Goal: Communication & Community: Answer question/provide support

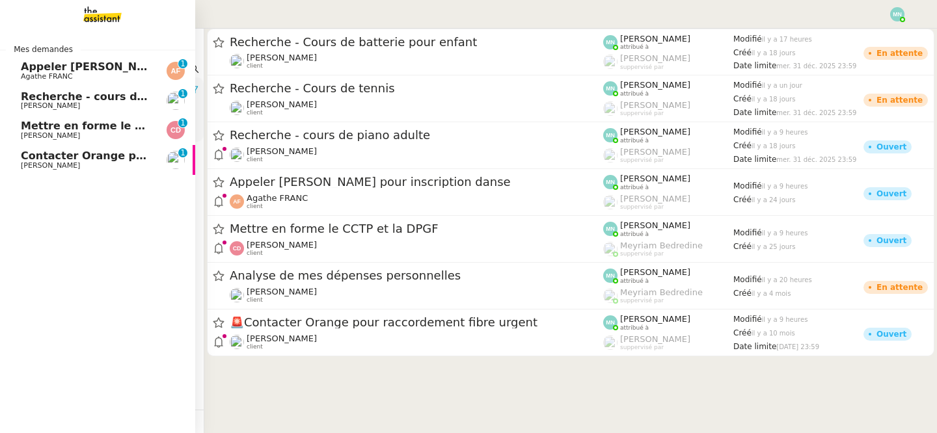
click at [43, 163] on span "[PERSON_NAME]" at bounding box center [50, 165] width 59 height 8
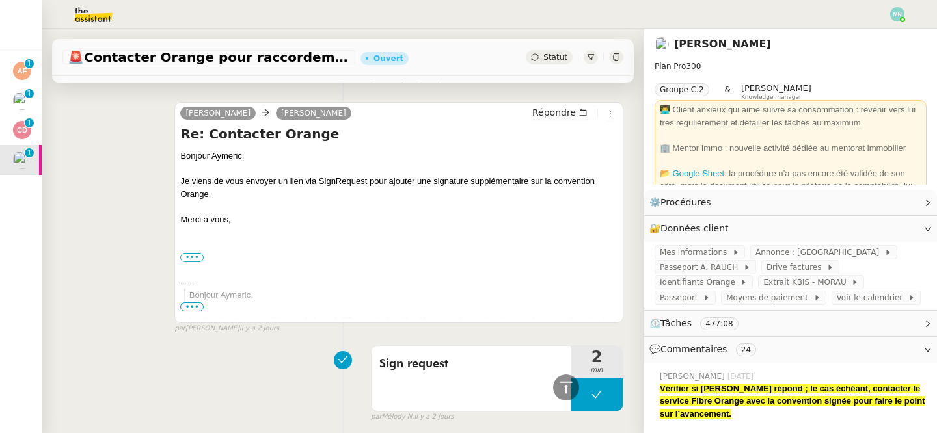
scroll to position [447, 0]
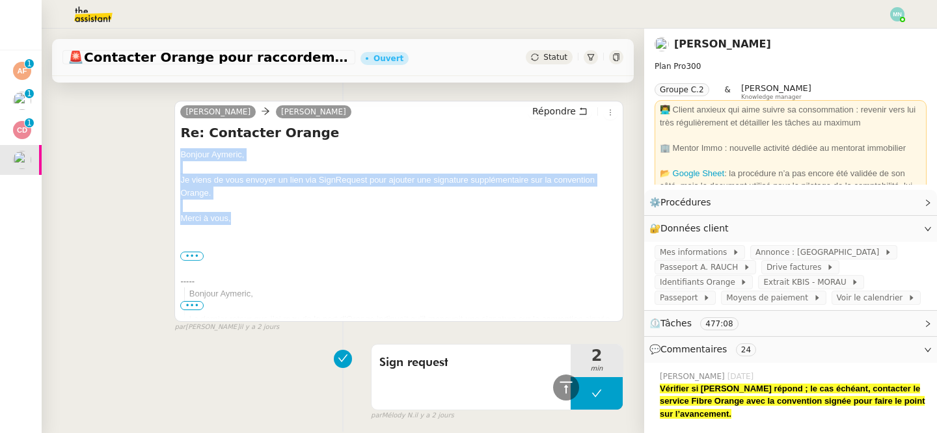
drag, startPoint x: 265, startPoint y: 217, endPoint x: 175, endPoint y: 155, distance: 109.5
click at [175, 155] on div "[PERSON_NAME] Répondre Re: Contacter Orange Bonjour Aymeric, Je viens de vous e…" at bounding box center [398, 211] width 449 height 221
copy div "Bonjour Aymeric, Je viens de vous envoyer un lien via SignRequest pour ajouter …"
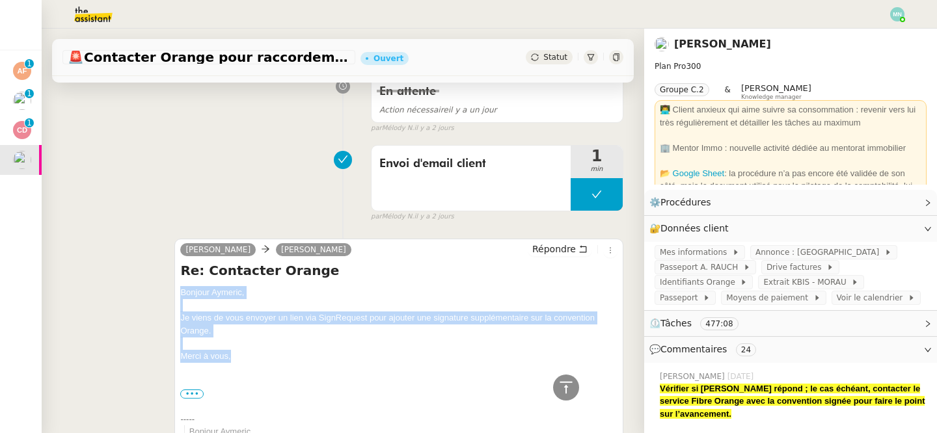
scroll to position [0, 0]
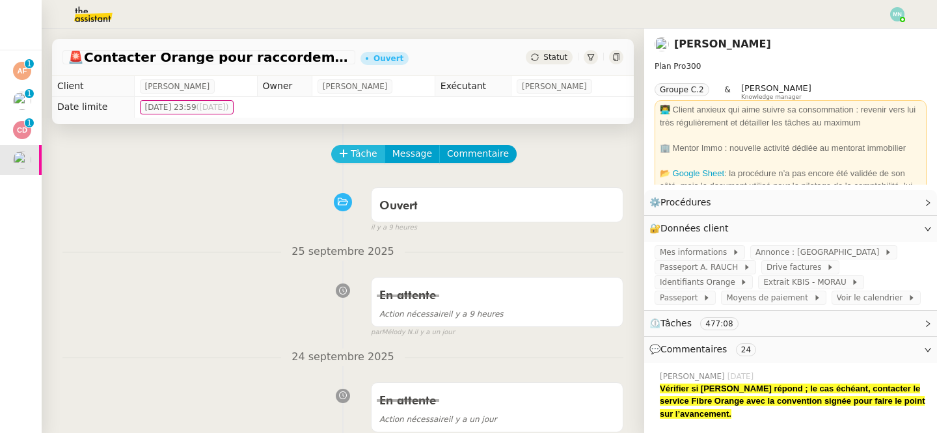
click at [349, 156] on button "Tâche" at bounding box center [358, 154] width 54 height 18
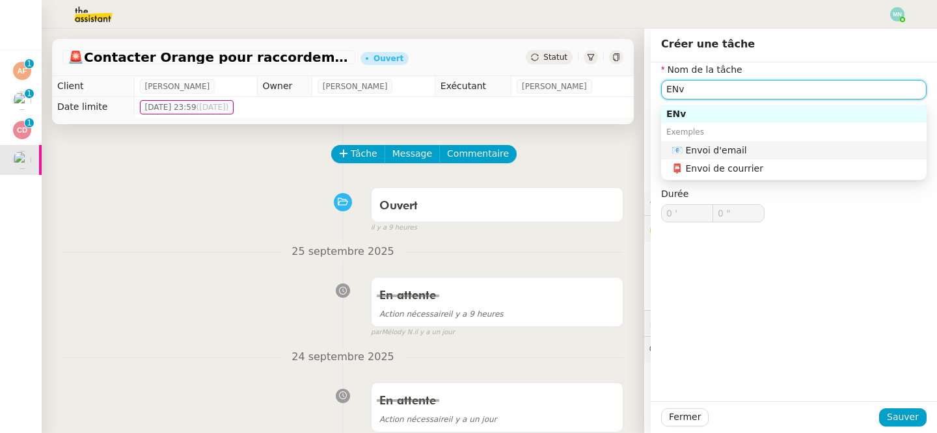
click at [721, 148] on div "📧 Envoi d'email" at bounding box center [796, 150] width 250 height 12
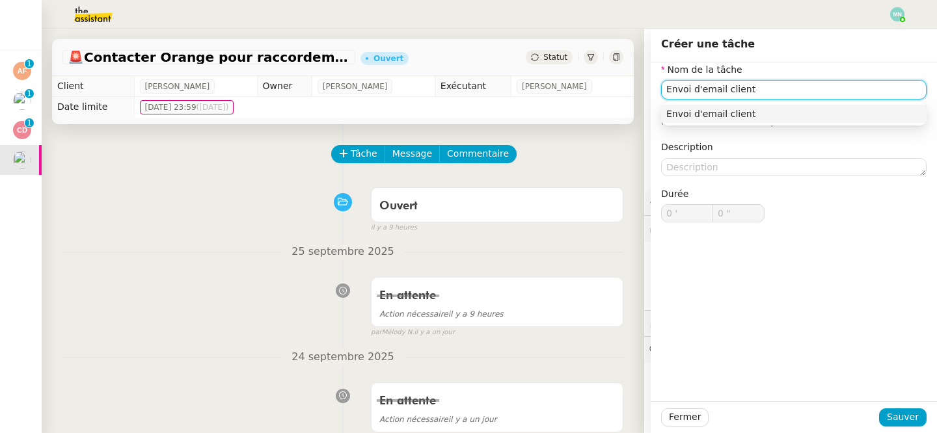
click at [809, 113] on div "Envoi d'email client" at bounding box center [793, 114] width 255 height 12
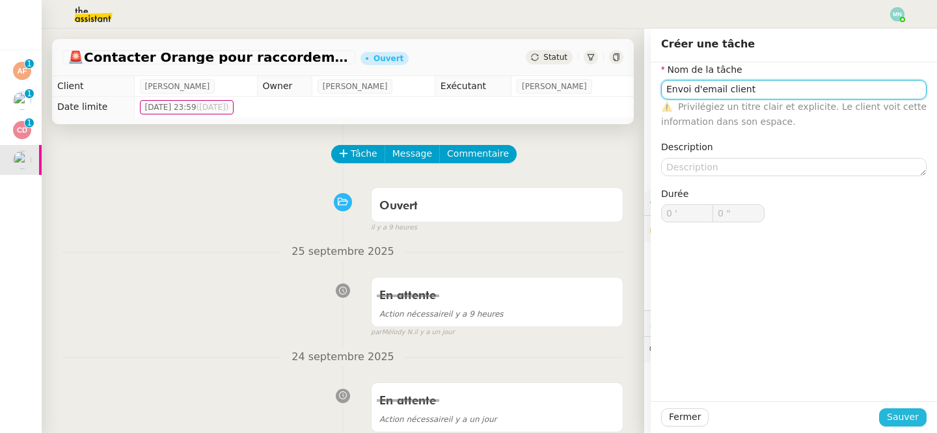
type input "Envoi d'email client"
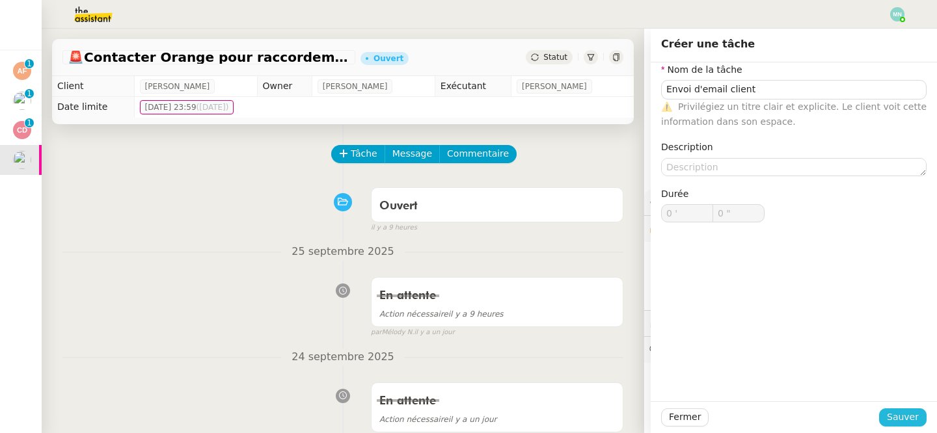
click at [912, 413] on span "Sauver" at bounding box center [902, 417] width 32 height 15
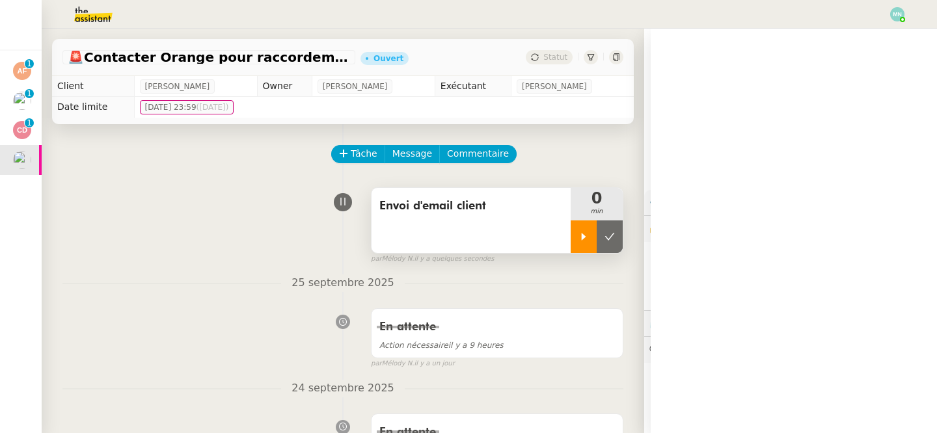
click at [585, 236] on icon at bounding box center [583, 237] width 10 height 10
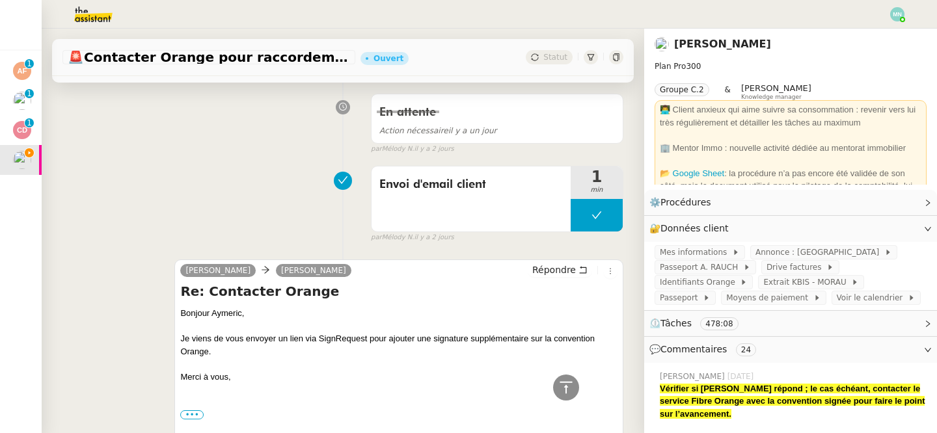
scroll to position [325, 0]
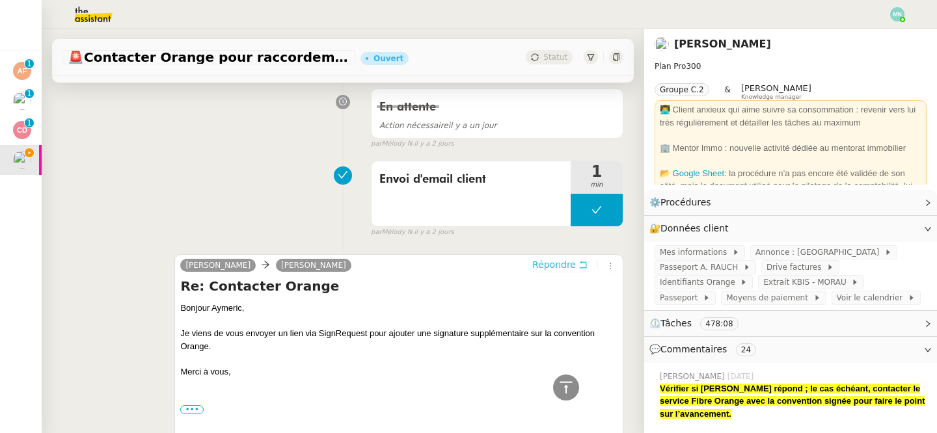
click at [560, 266] on span "Répondre" at bounding box center [554, 264] width 44 height 13
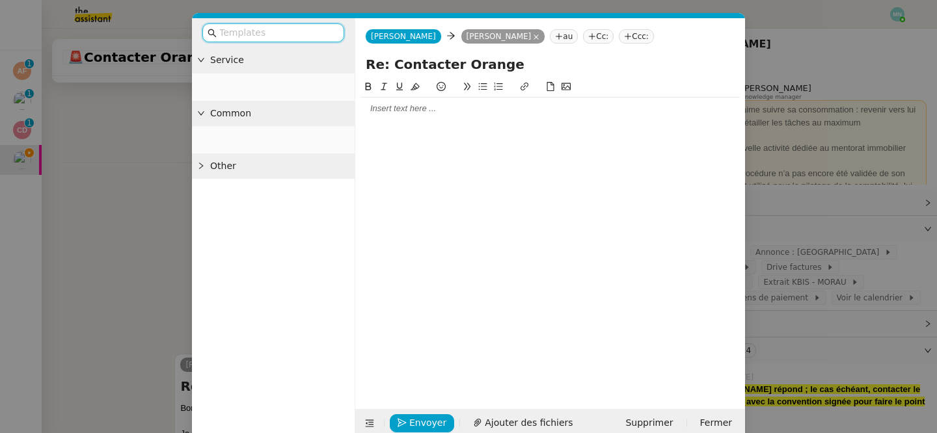
scroll to position [424, 0]
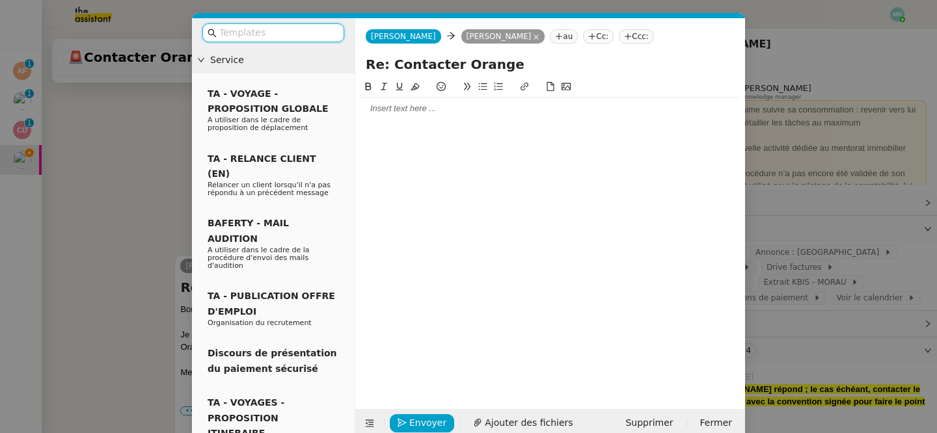
click at [298, 36] on input "text" at bounding box center [277, 32] width 117 height 15
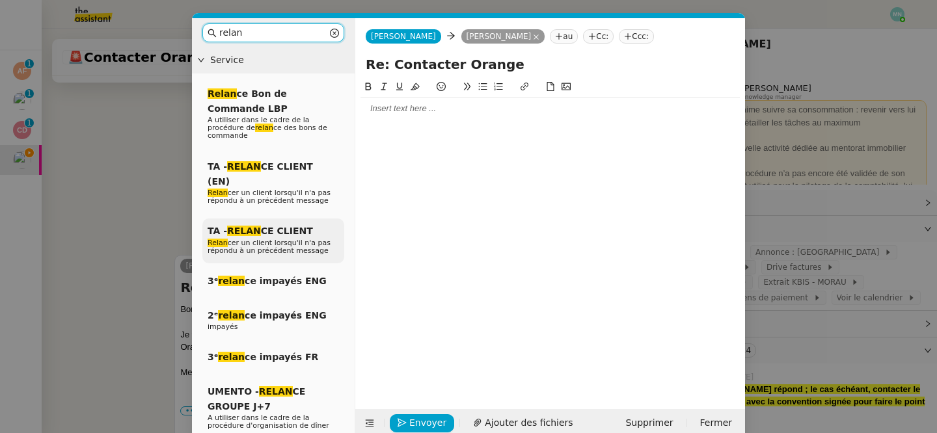
type input "relan"
click at [276, 226] on span "TA - RELAN CE CLIENT" at bounding box center [259, 231] width 105 height 10
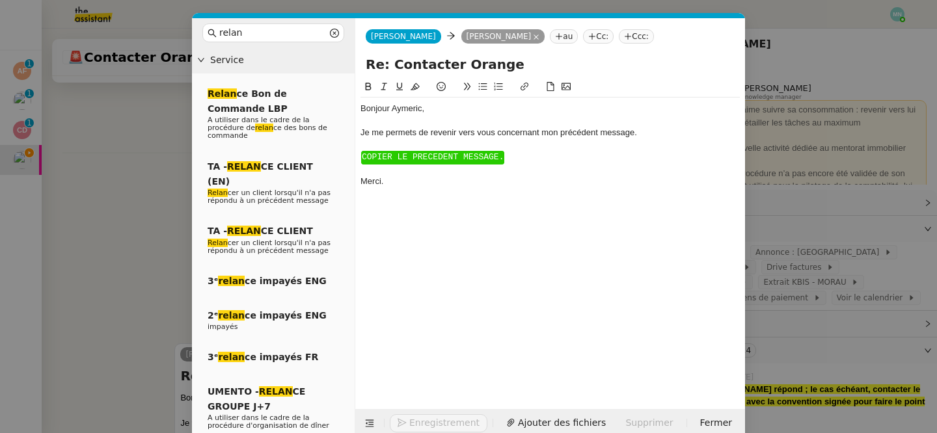
scroll to position [513, 0]
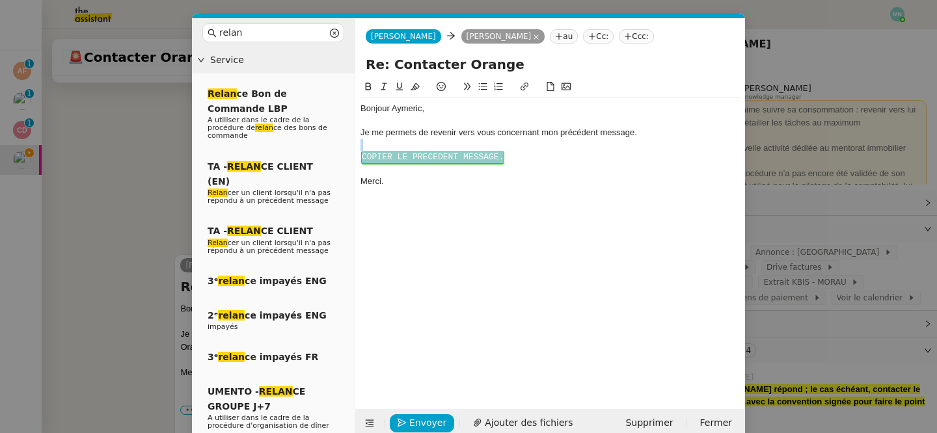
drag, startPoint x: 504, startPoint y: 173, endPoint x: 352, endPoint y: 146, distance: 154.0
click at [352, 146] on nz-layout "relan Service Relan ce Bon de Commande LBP A utiliser dans le cadre de la procé…" at bounding box center [468, 227] width 553 height 419
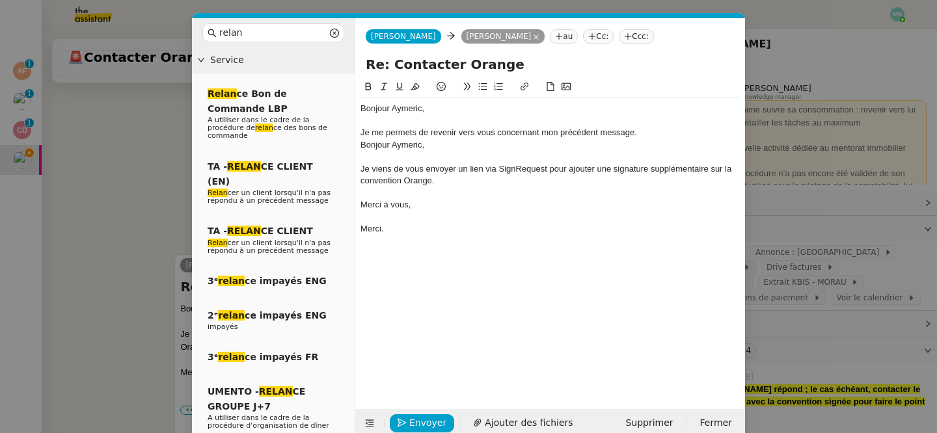
scroll to position [564, 0]
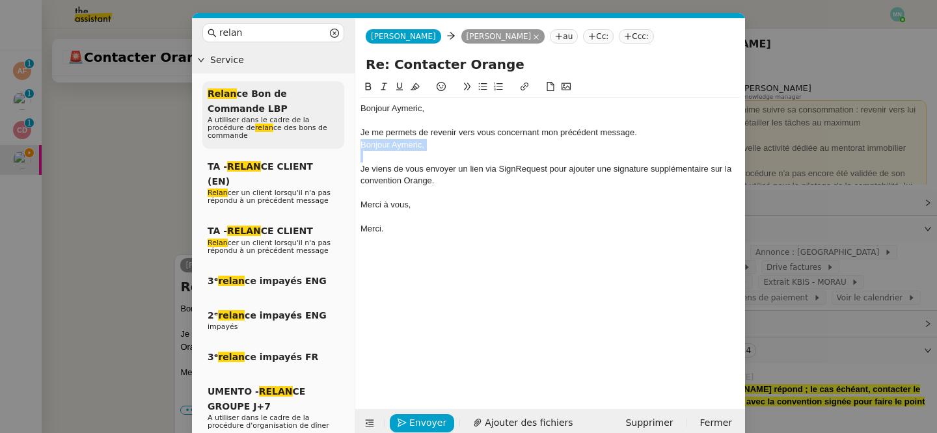
drag, startPoint x: 440, startPoint y: 153, endPoint x: 339, endPoint y: 148, distance: 101.6
click at [339, 148] on nz-layout "relan Service Relan ce Bon de Commande LBP A utiliser dans le cadre de la procé…" at bounding box center [468, 227] width 553 height 419
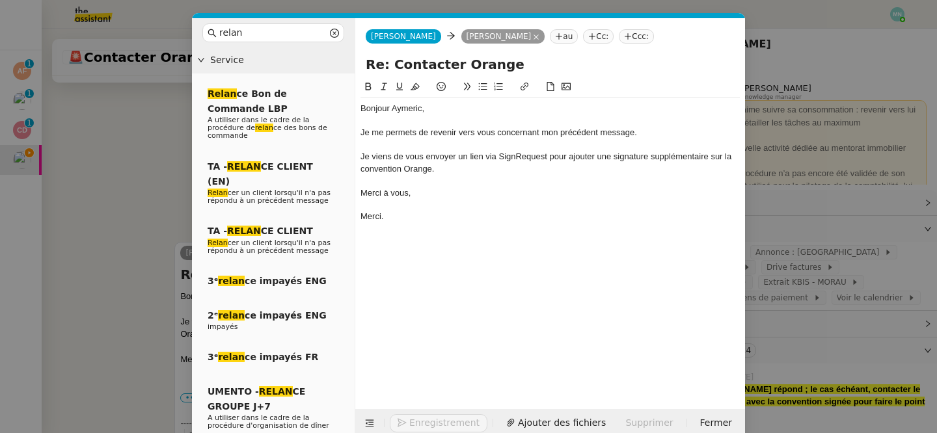
scroll to position [551, 0]
drag, startPoint x: 405, startPoint y: 220, endPoint x: 344, endPoint y: 220, distance: 60.5
click at [344, 220] on nz-layout "relan Service Relan ce Bon de Commande LBP A utiliser dans le cadre de la procé…" at bounding box center [468, 227] width 553 height 419
click at [423, 422] on span "Envoyer" at bounding box center [427, 423] width 37 height 15
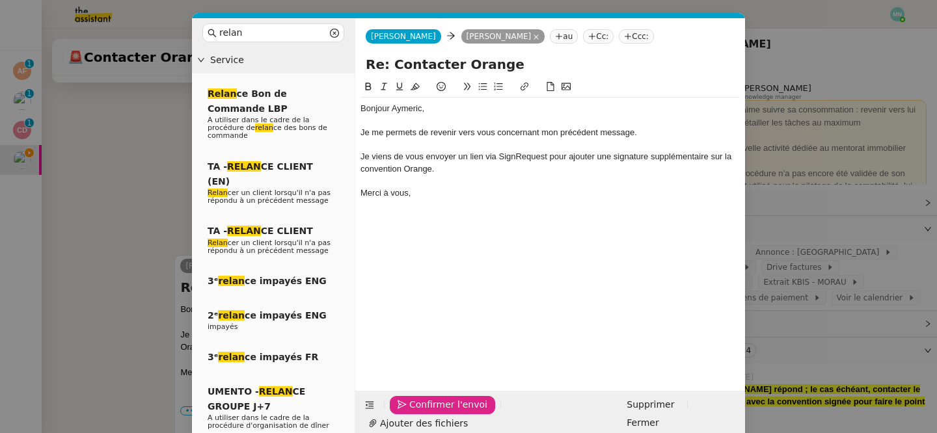
click at [423, 412] on span "Confirmer l'envoi" at bounding box center [448, 404] width 78 height 15
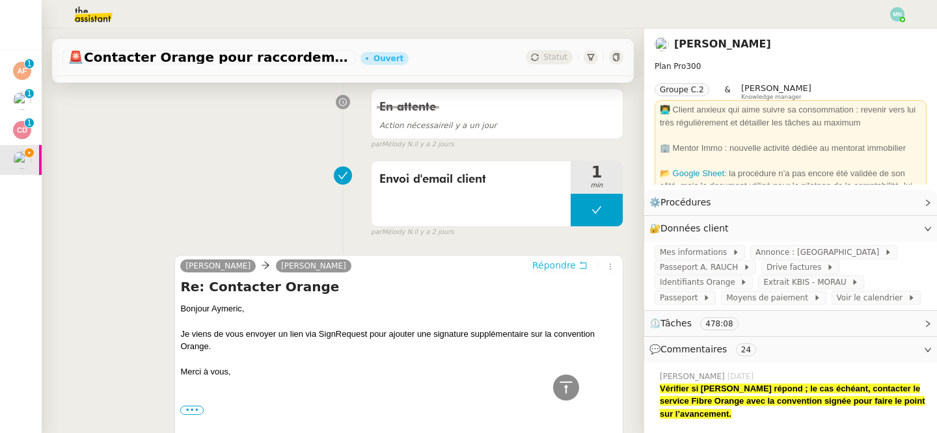
scroll to position [0, 0]
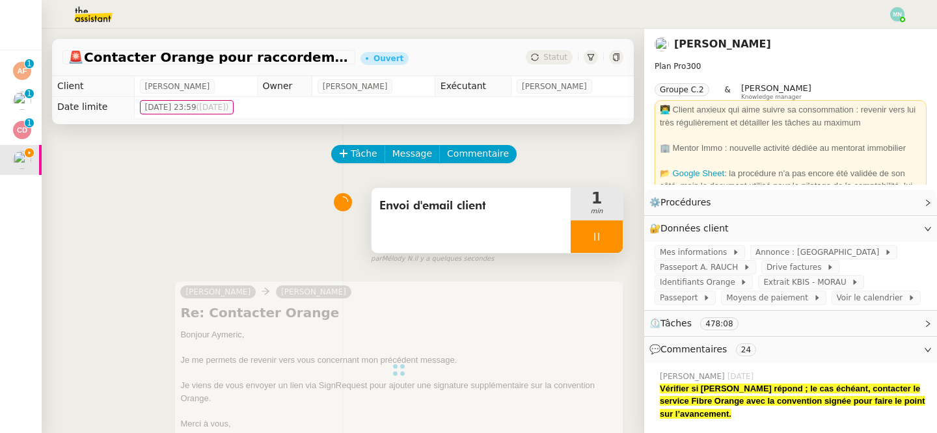
click at [591, 241] on div at bounding box center [596, 236] width 52 height 33
click at [607, 241] on icon at bounding box center [609, 237] width 10 height 10
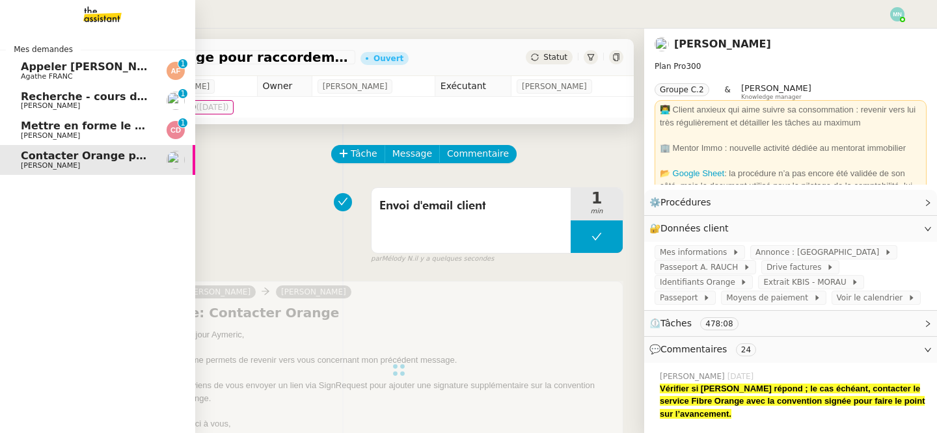
click at [37, 135] on span "[PERSON_NAME]" at bounding box center [50, 135] width 59 height 8
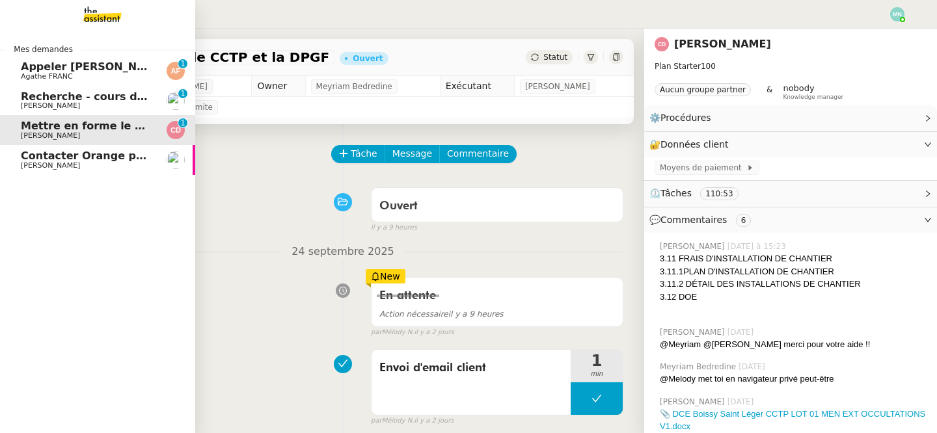
click at [101, 99] on span "Recherche - cours de piano adulte" at bounding box center [121, 96] width 200 height 12
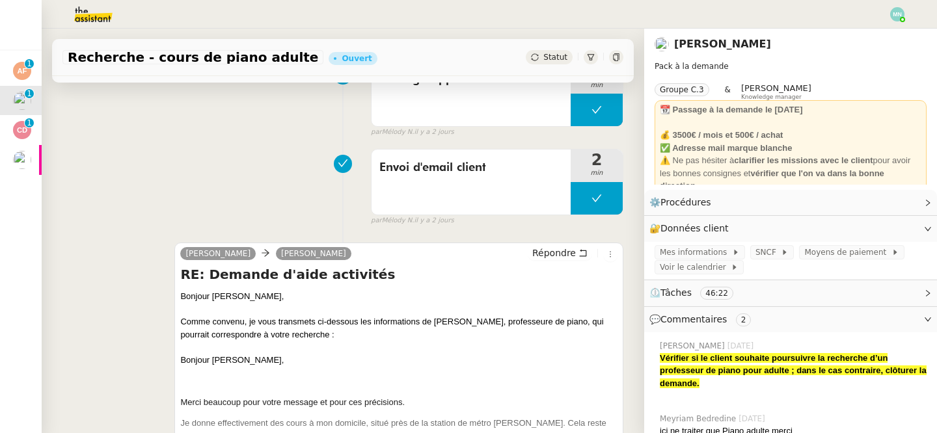
scroll to position [258, 0]
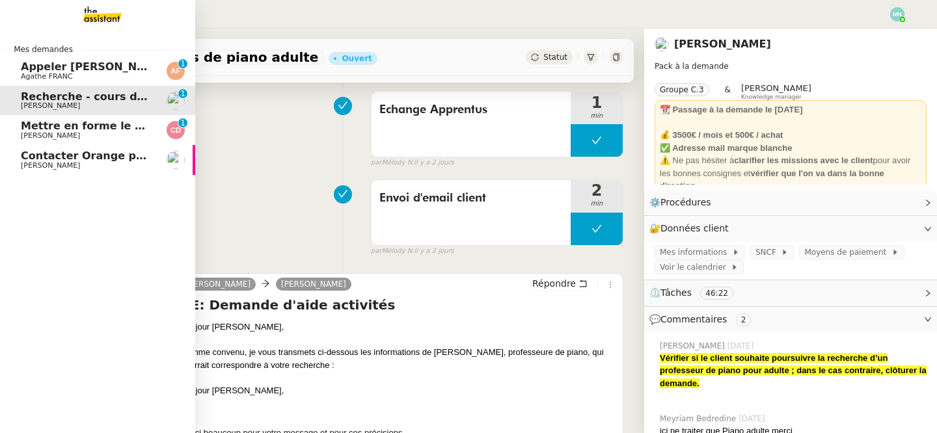
click at [27, 75] on span "Agathe FRANC" at bounding box center [47, 76] width 52 height 8
